Goal: Task Accomplishment & Management: Manage account settings

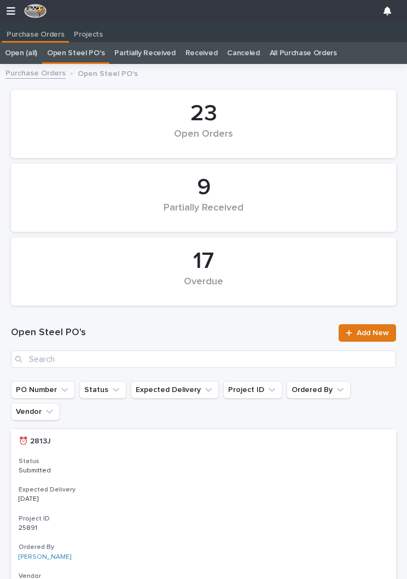
scroll to position [0, 5]
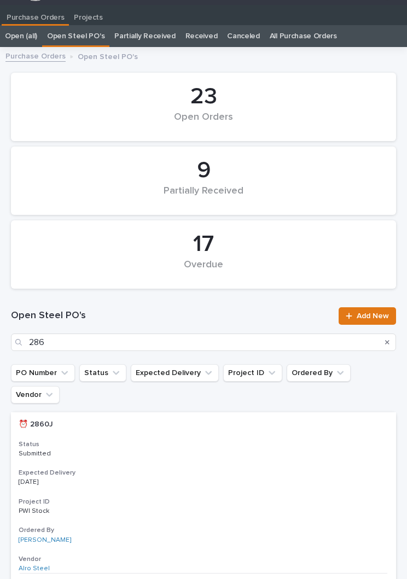
type input "2863"
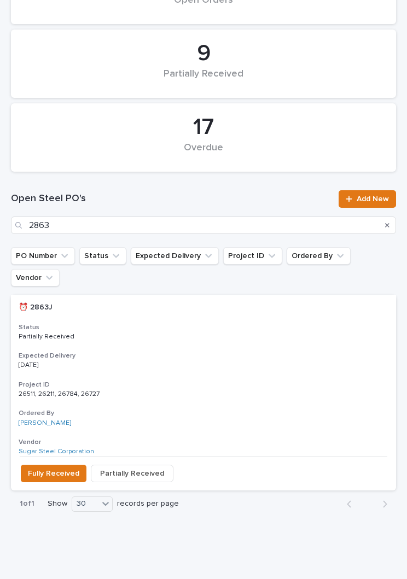
scroll to position [134, 0]
click at [216, 352] on h3 "Expected Delivery" at bounding box center [204, 356] width 370 height 9
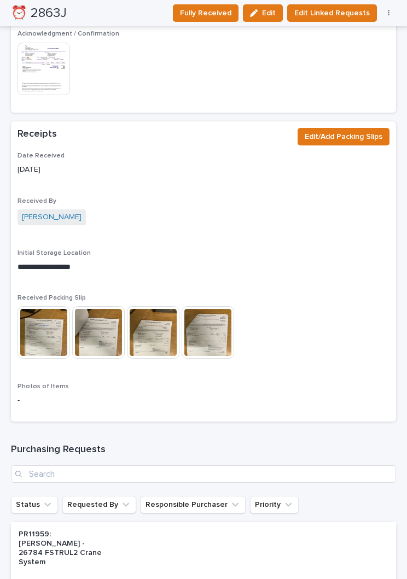
scroll to position [1183, 0]
click at [352, 130] on button "Edit/Add Packing Slips" at bounding box center [344, 137] width 92 height 18
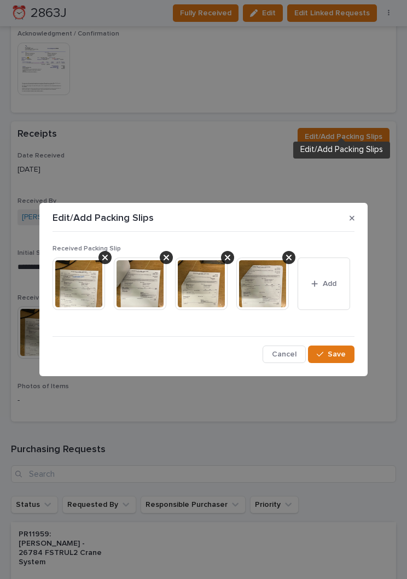
click at [330, 299] on button "Add" at bounding box center [324, 284] width 53 height 53
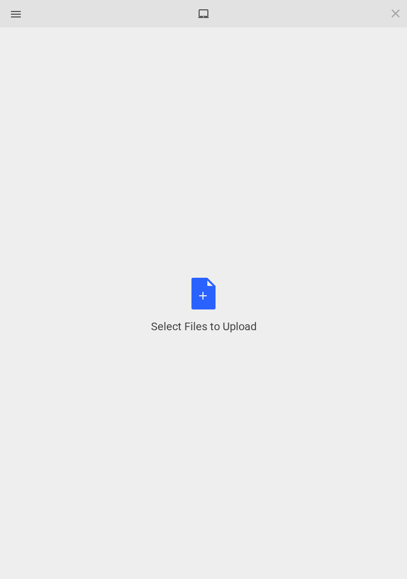
click at [217, 307] on div "Select Files to Upload or Drag and Drop, Copy and Paste Files" at bounding box center [204, 306] width 106 height 56
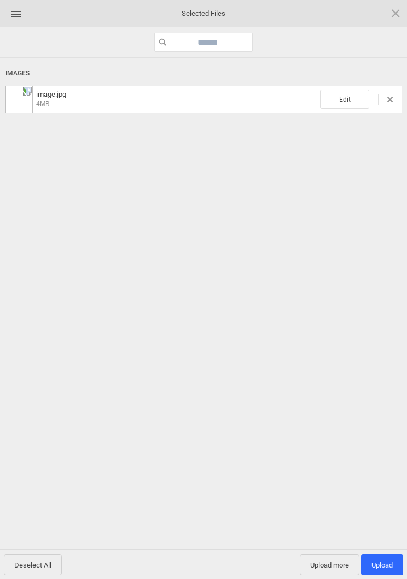
click at [350, 94] on span "Edit" at bounding box center [344, 99] width 49 height 19
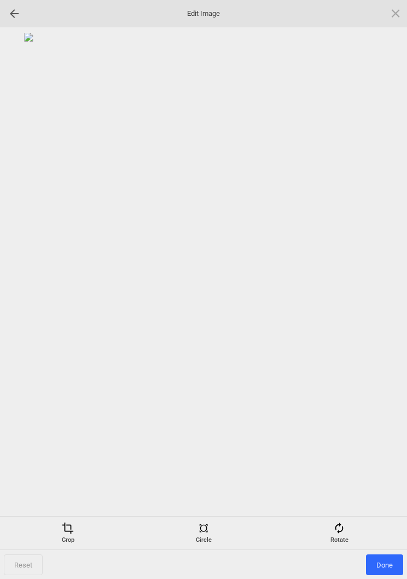
click at [349, 522] on div "Rotate" at bounding box center [339, 533] width 130 height 22
click at [373, 284] on div at bounding box center [382, 289] width 27 height 27
click at [378, 282] on div at bounding box center [382, 289] width 27 height 27
click at [375, 282] on div at bounding box center [382, 289] width 27 height 27
click at [384, 294] on div at bounding box center [382, 289] width 27 height 27
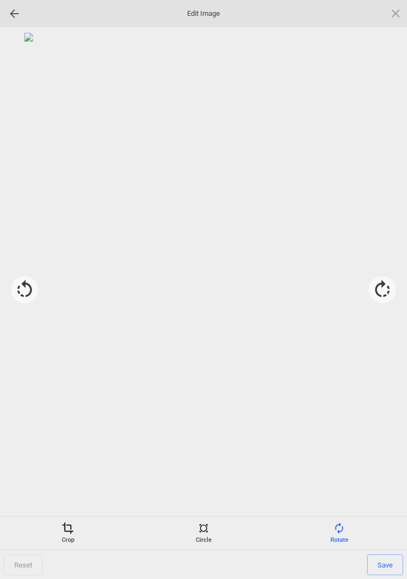
click at [68, 531] on span at bounding box center [68, 528] width 12 height 12
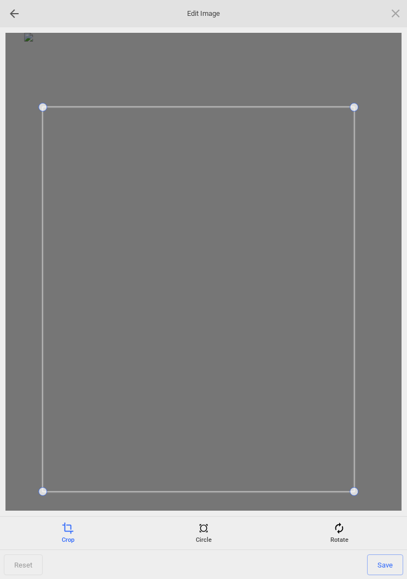
click at [392, 563] on span "Save" at bounding box center [385, 565] width 36 height 21
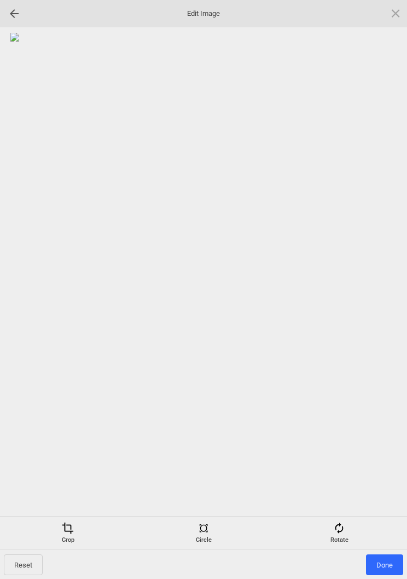
click at [390, 557] on span "Done" at bounding box center [384, 565] width 37 height 21
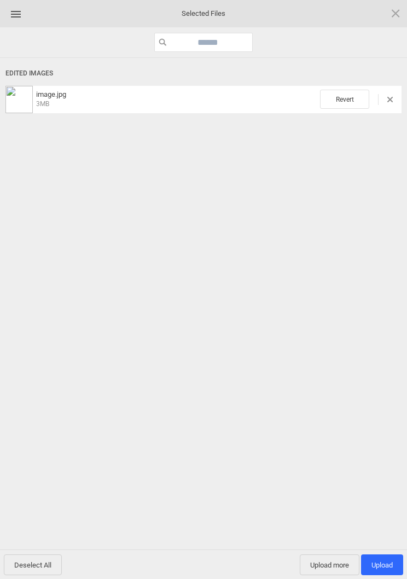
click at [391, 568] on span "Upload 1" at bounding box center [381, 565] width 21 height 8
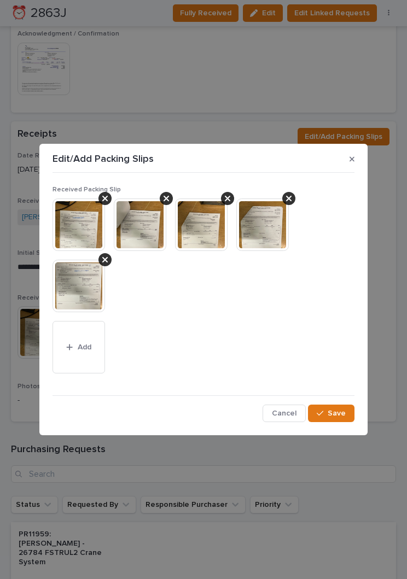
click at [343, 421] on button "Save" at bounding box center [331, 414] width 47 height 18
